Goal: Information Seeking & Learning: Learn about a topic

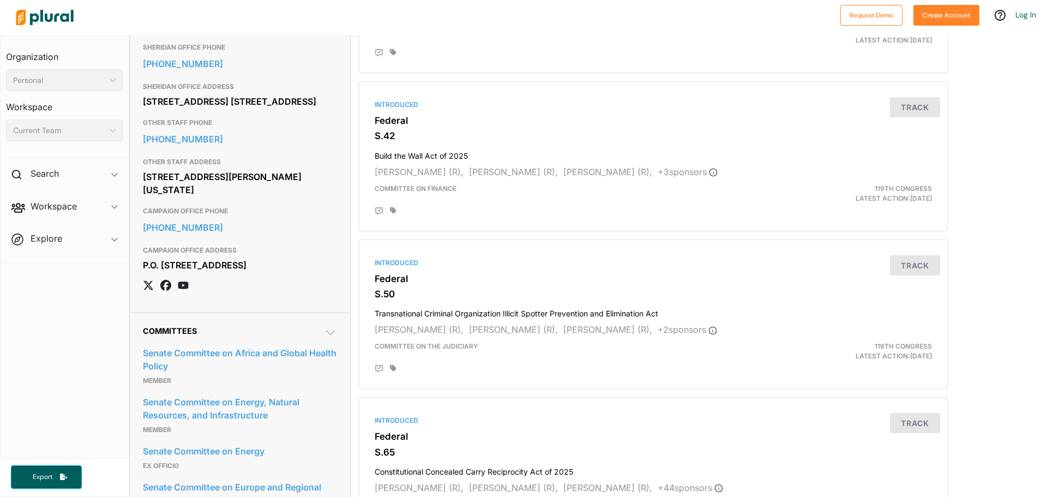
scroll to position [873, 0]
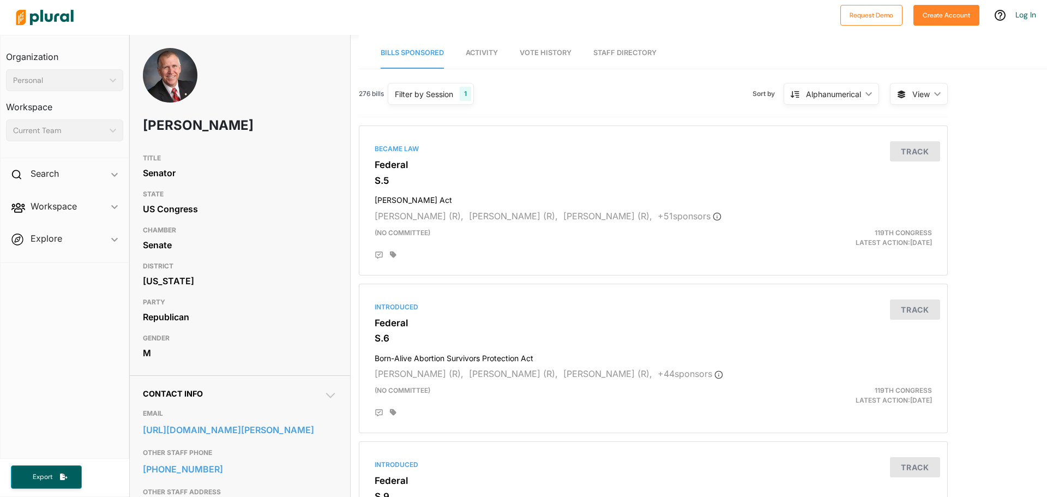
click at [316, 8] on div at bounding box center [423, 17] width 824 height 38
click at [112, 80] on icon "ic_keyboard_arrow_down" at bounding box center [110, 80] width 11 height 5
